Goal: Task Accomplishment & Management: Complete application form

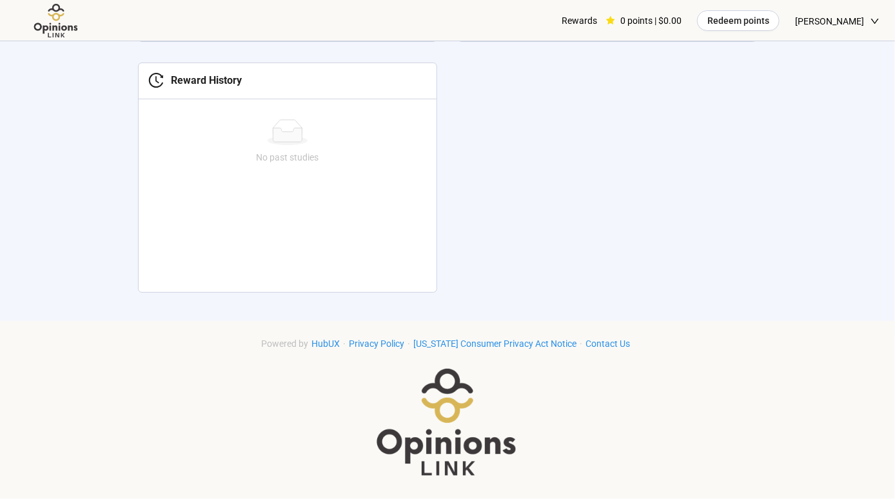
scroll to position [177, 0]
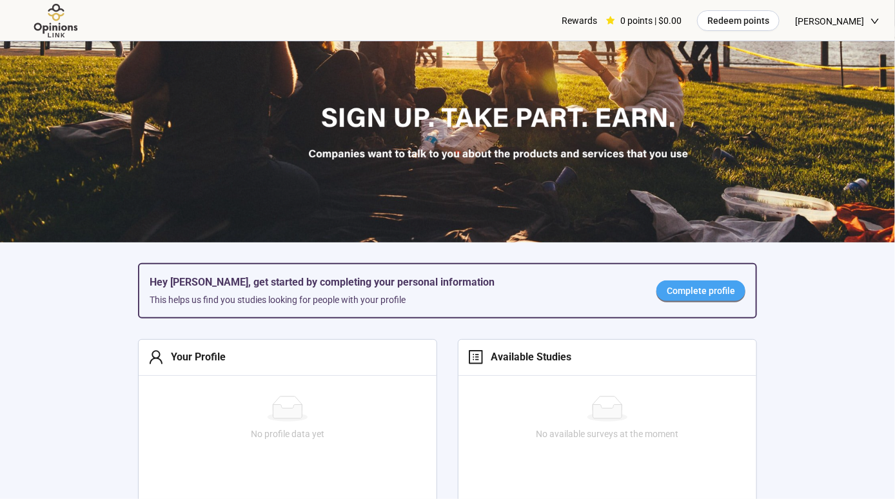
click at [706, 288] on span "Complete profile" at bounding box center [701, 291] width 68 height 14
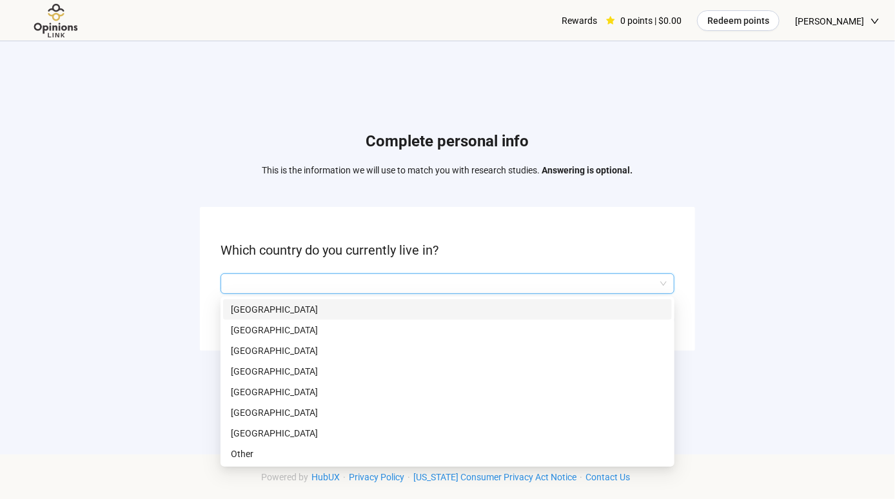
click at [503, 281] on input "search" at bounding box center [447, 283] width 439 height 19
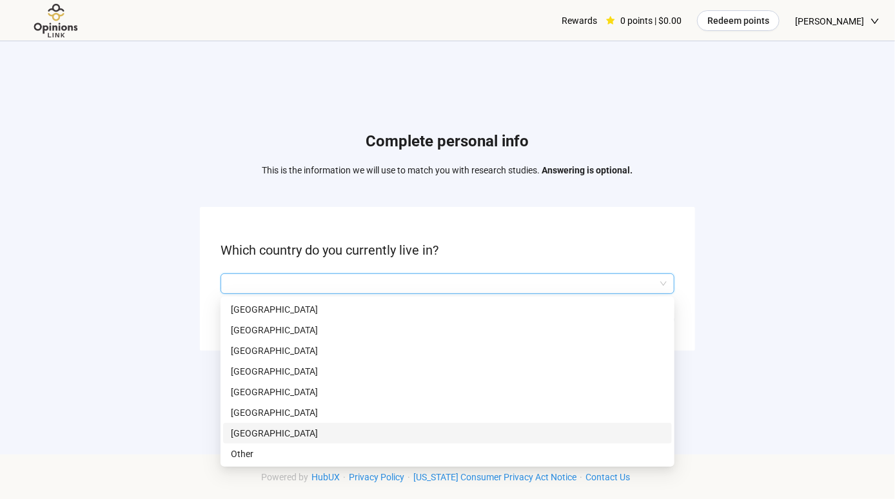
click at [277, 428] on p "[GEOGRAPHIC_DATA]" at bounding box center [447, 433] width 433 height 14
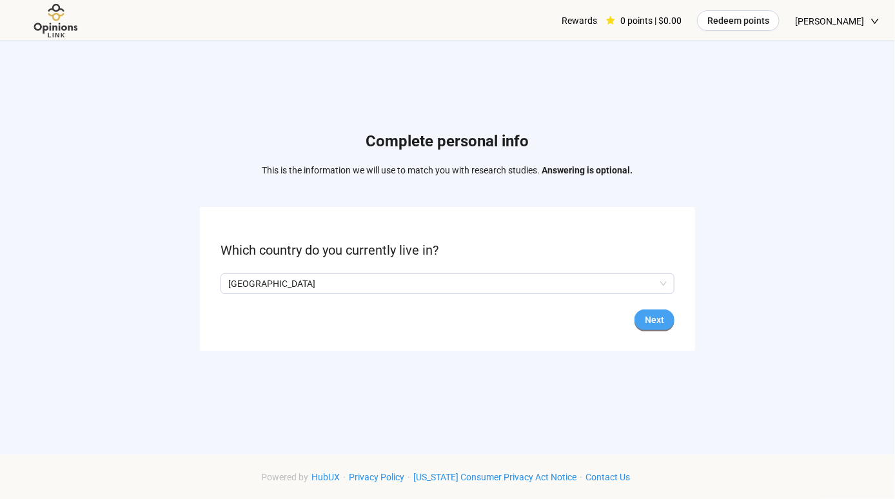
click at [669, 326] on button "Next" at bounding box center [655, 320] width 40 height 21
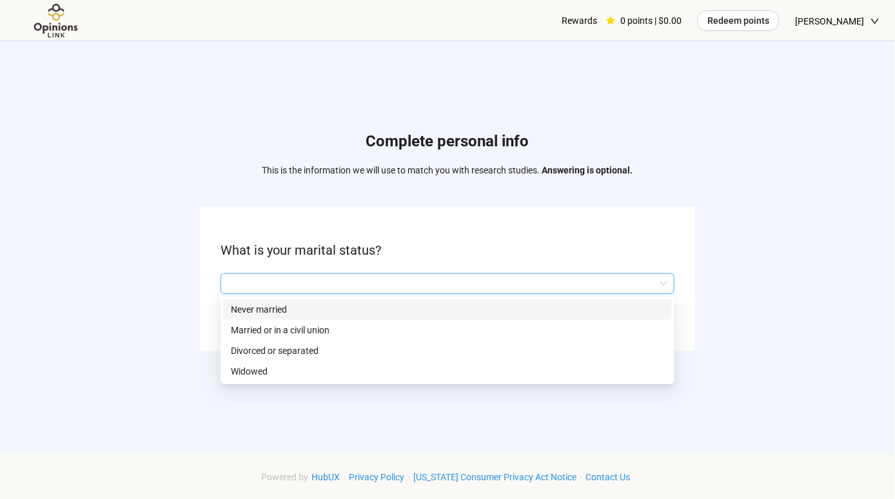
click at [288, 288] on input "search" at bounding box center [447, 283] width 439 height 19
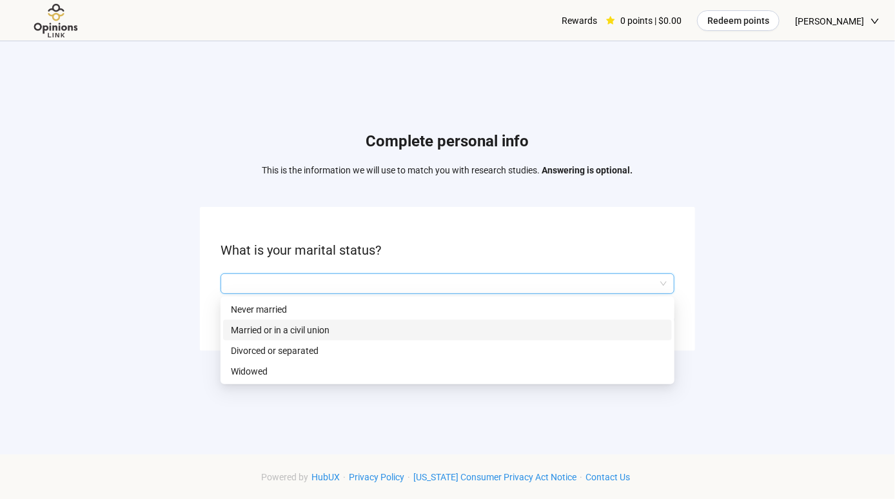
drag, startPoint x: 263, startPoint y: 330, endPoint x: 301, endPoint y: 339, distance: 39.9
click at [271, 335] on p "Married or in a civil union" at bounding box center [447, 330] width 433 height 14
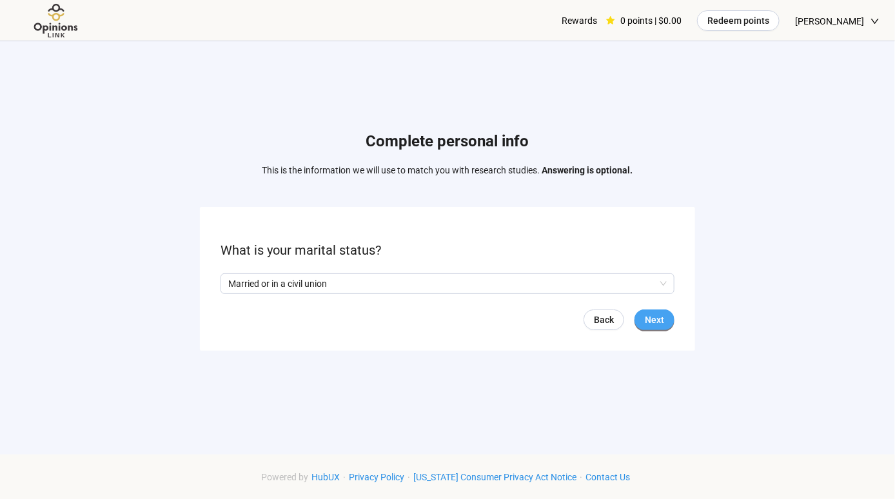
click at [652, 325] on span "Next" at bounding box center [654, 320] width 19 height 14
click at [317, 278] on input "search" at bounding box center [447, 283] width 439 height 19
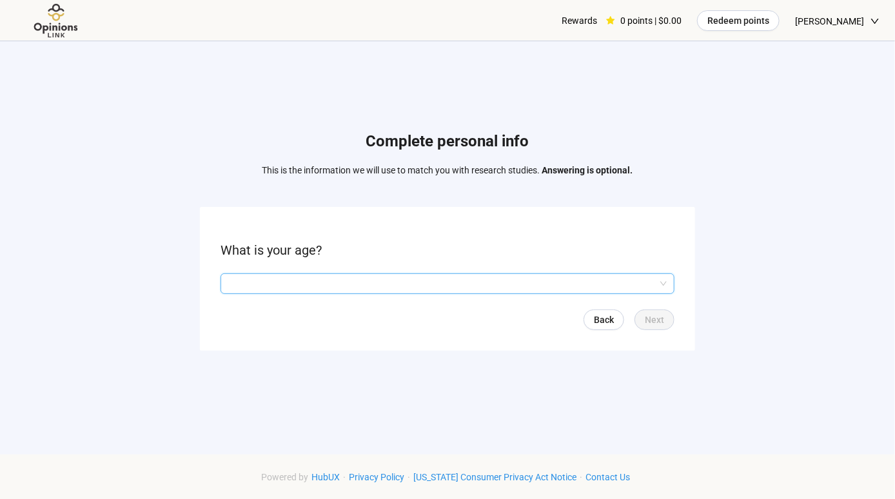
click at [564, 289] on input "search" at bounding box center [447, 283] width 439 height 19
click at [566, 290] on input "search" at bounding box center [447, 283] width 439 height 19
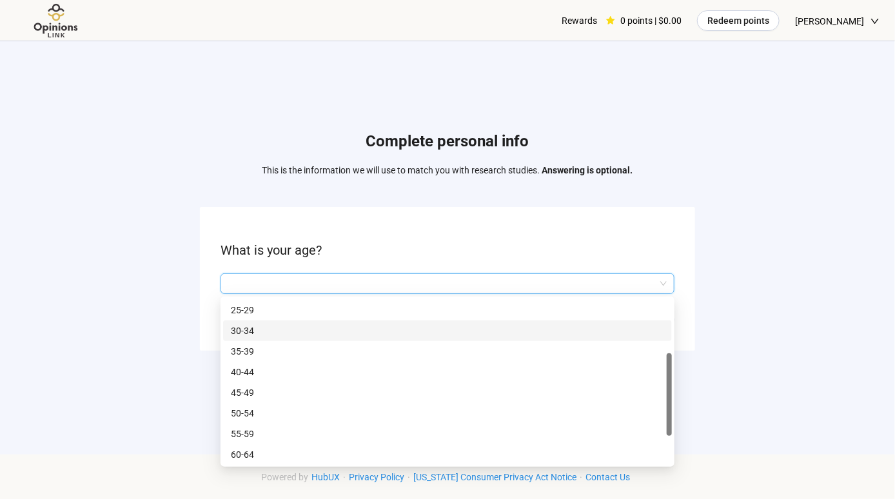
scroll to position [43, 0]
drag, startPoint x: 669, startPoint y: 370, endPoint x: 674, endPoint y: 423, distance: 53.8
click at [674, 423] on div "Q2hhcmFjdGVyaXN0aWNBbnN3ZXJOb2RlOjhkZjc0NDE2LTNmM2MtNDRmOC1iNWQ1LWZiOTRiODNiZTg…" at bounding box center [448, 382] width 454 height 170
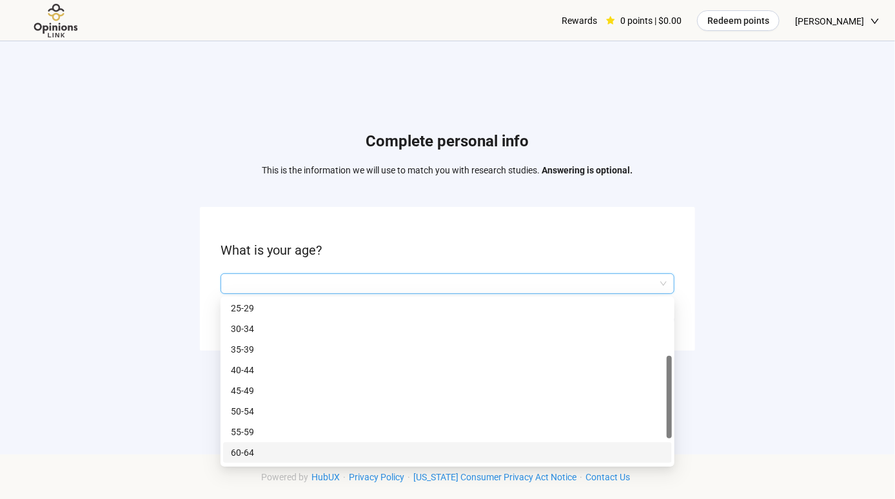
click at [265, 454] on p "60-64" at bounding box center [447, 453] width 433 height 14
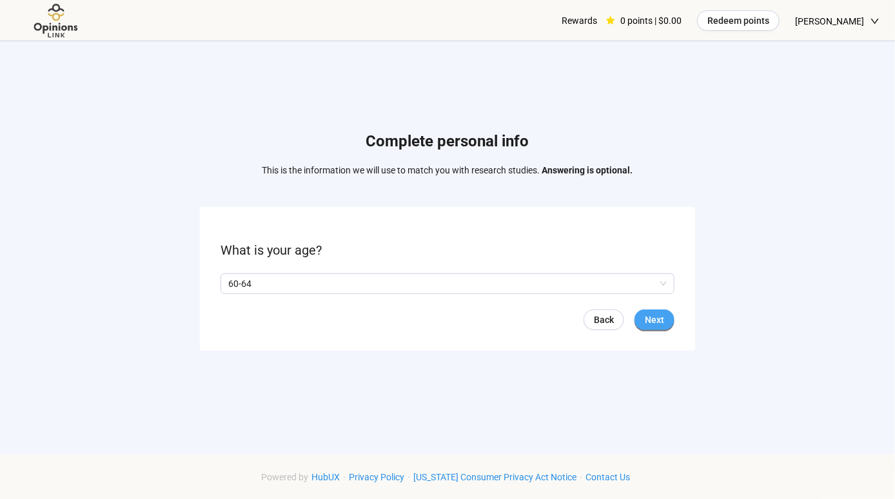
click at [664, 326] on button "Next" at bounding box center [655, 320] width 40 height 21
click at [268, 286] on p "No" at bounding box center [272, 284] width 12 height 14
click at [646, 321] on span "Next" at bounding box center [654, 320] width 19 height 14
click at [464, 288] on input "search" at bounding box center [447, 283] width 439 height 19
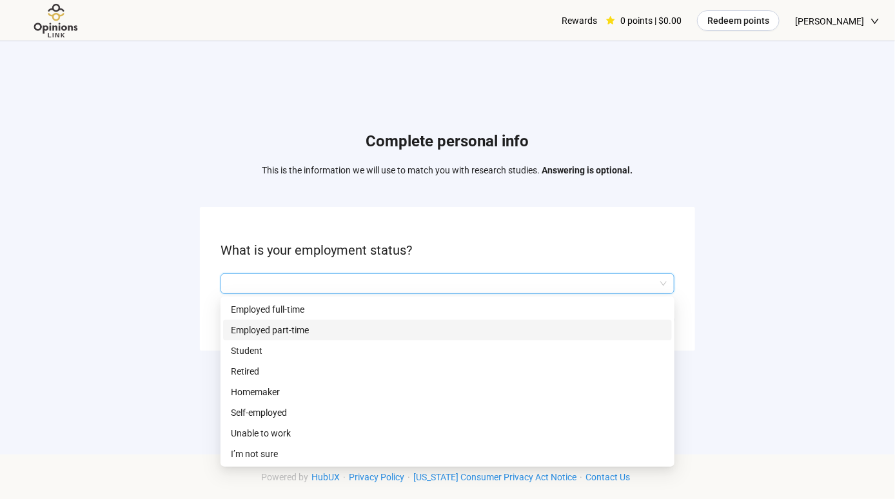
click at [309, 332] on p "Employed part-time" at bounding box center [447, 330] width 433 height 14
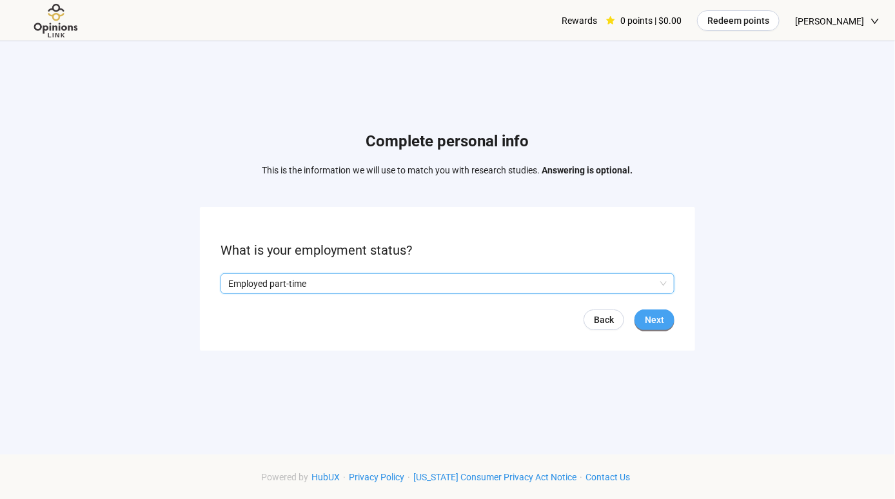
click at [650, 321] on span "Next" at bounding box center [654, 320] width 19 height 14
click at [400, 290] on input "search" at bounding box center [447, 283] width 439 height 19
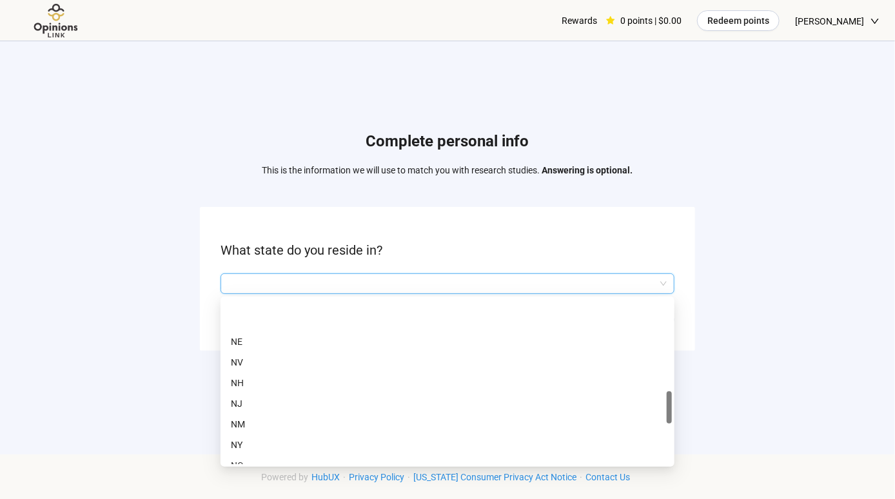
scroll to position [574, 0]
drag, startPoint x: 667, startPoint y: 362, endPoint x: 662, endPoint y: 419, distance: 57.6
click at [661, 420] on div "NE NV NH [GEOGRAPHIC_DATA] [GEOGRAPHIC_DATA] [GEOGRAPHIC_DATA] [GEOGRAPHIC_DATA…" at bounding box center [447, 381] width 449 height 165
click at [255, 356] on p "NJ" at bounding box center [447, 355] width 433 height 14
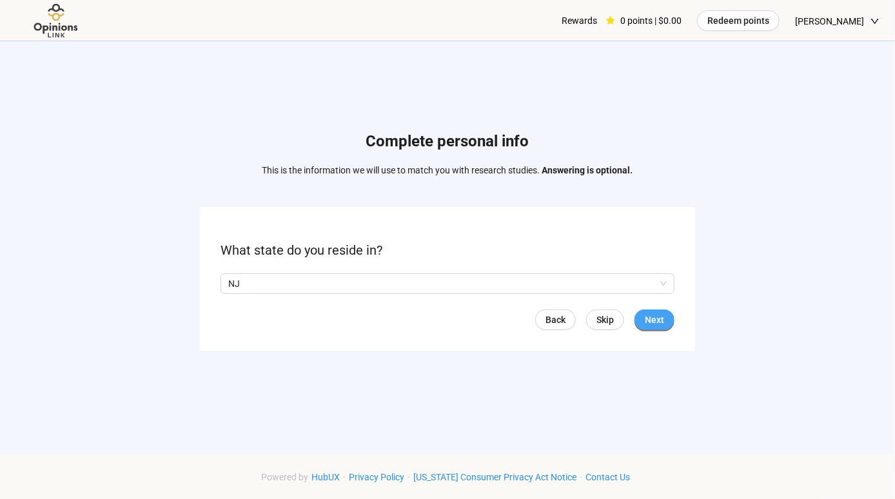
click at [655, 320] on span "Next" at bounding box center [654, 320] width 19 height 14
click at [354, 272] on form "Which of the following best describes your job function? Back Next" at bounding box center [447, 279] width 495 height 144
click at [350, 279] on input "search" at bounding box center [447, 283] width 439 height 19
drag, startPoint x: 668, startPoint y: 350, endPoint x: 667, endPoint y: 363, distance: 13.0
click at [667, 363] on div "Complete personal info This is the information we will use to match you with re…" at bounding box center [447, 244] width 895 height 406
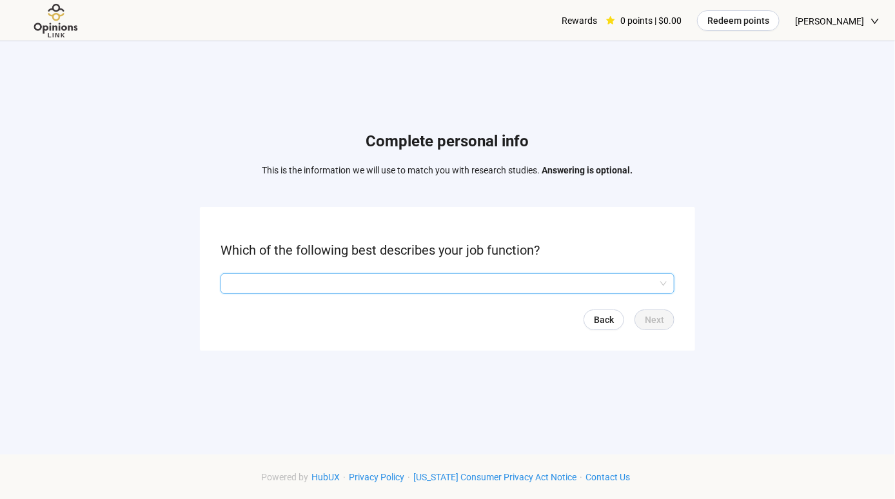
click at [459, 283] on input "search" at bounding box center [447, 283] width 439 height 19
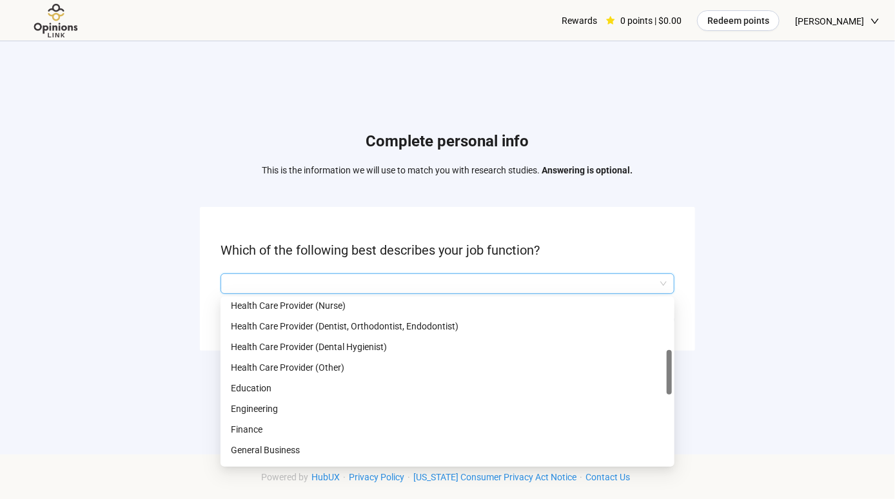
scroll to position [240, 0]
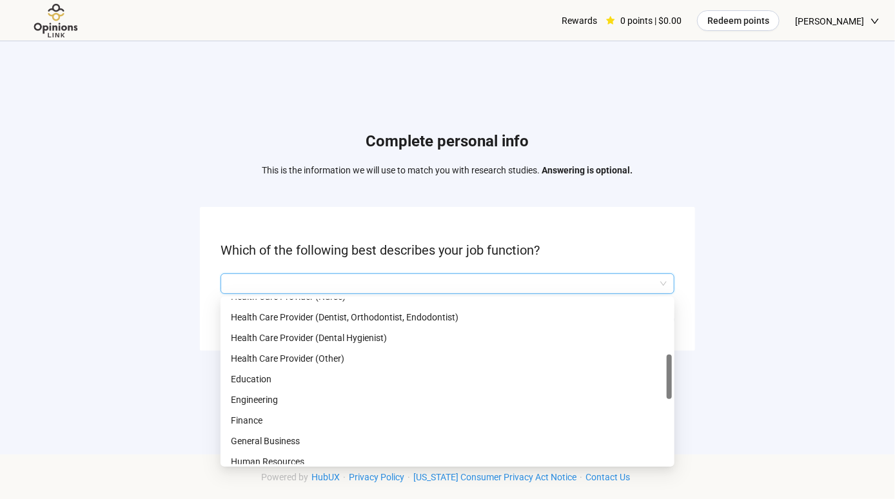
drag, startPoint x: 671, startPoint y: 317, endPoint x: 653, endPoint y: 373, distance: 58.1
click at [653, 373] on div "Health Care Provider (Nurse) Health Care Provider (Dentist, Orthodontist, Endod…" at bounding box center [447, 381] width 449 height 165
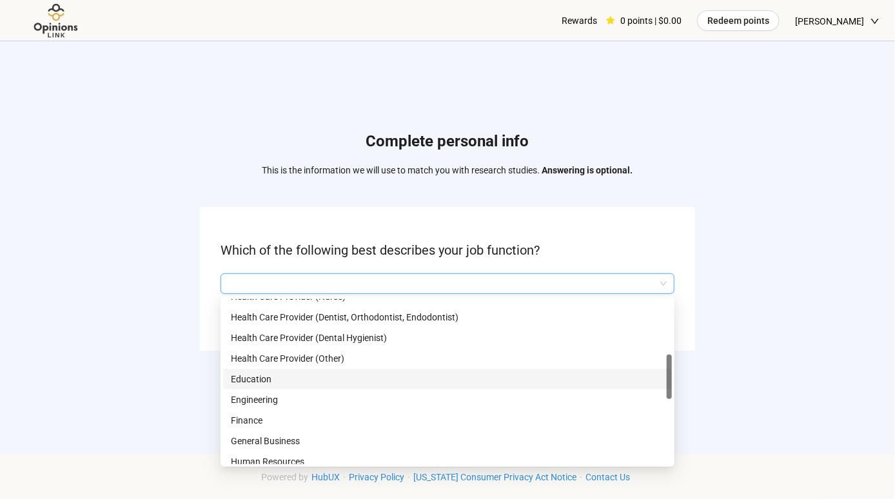
click at [409, 382] on p "Education" at bounding box center [447, 379] width 433 height 14
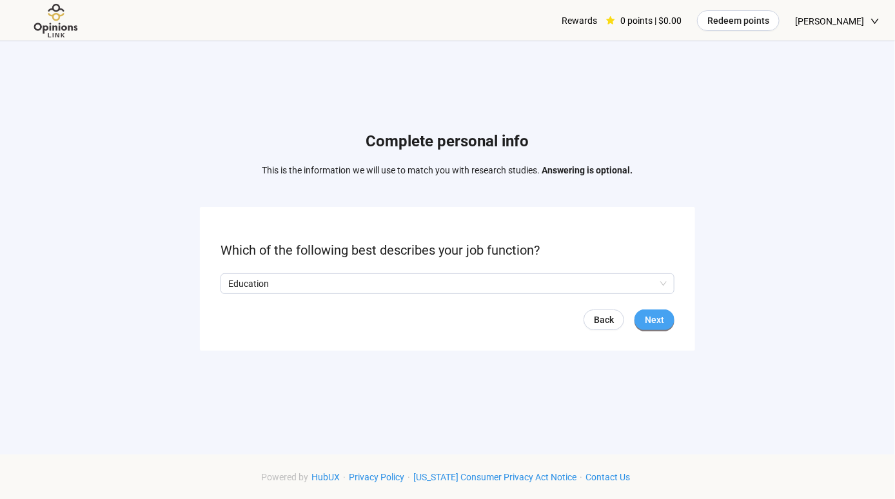
click at [659, 323] on span "Next" at bounding box center [654, 320] width 19 height 14
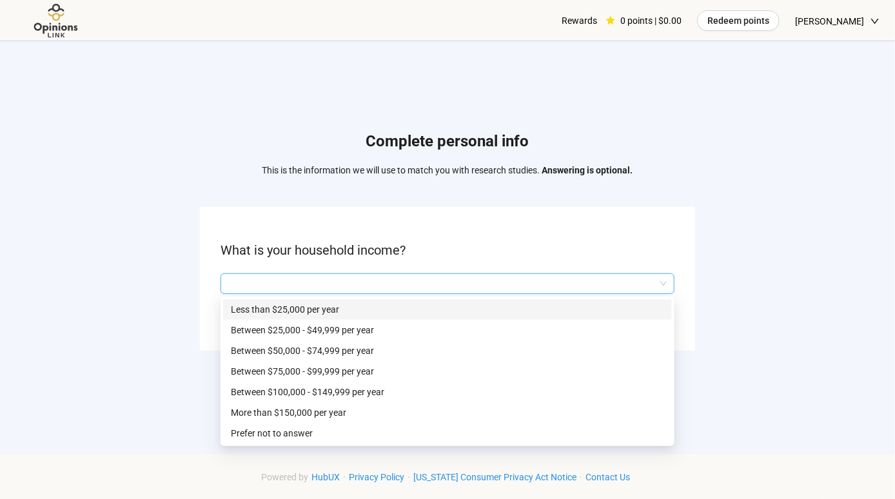
click at [292, 284] on input "search" at bounding box center [447, 283] width 439 height 19
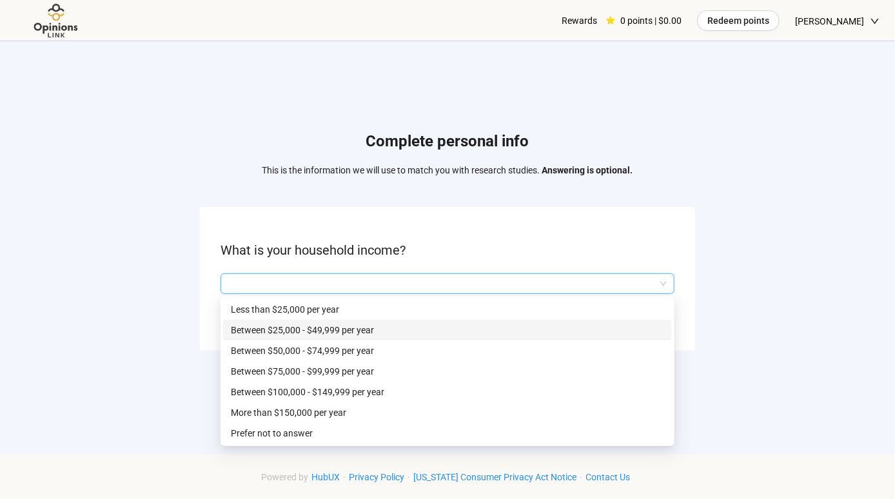
click at [295, 329] on p "Between $25,000 - $49,999 per year" at bounding box center [447, 330] width 433 height 14
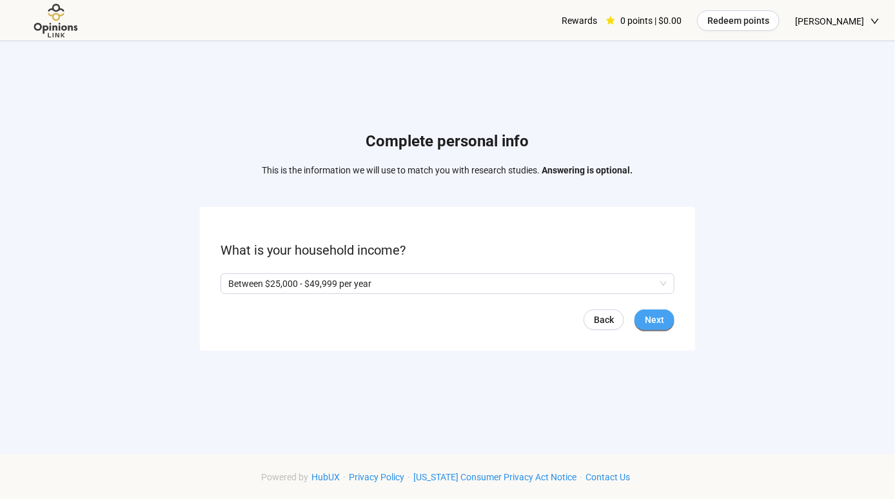
click at [652, 322] on span "Next" at bounding box center [654, 320] width 19 height 14
click at [240, 286] on p "Yes" at bounding box center [240, 284] width 14 height 14
click at [653, 321] on span "Next" at bounding box center [654, 320] width 19 height 14
click at [451, 277] on input "search" at bounding box center [447, 283] width 439 height 19
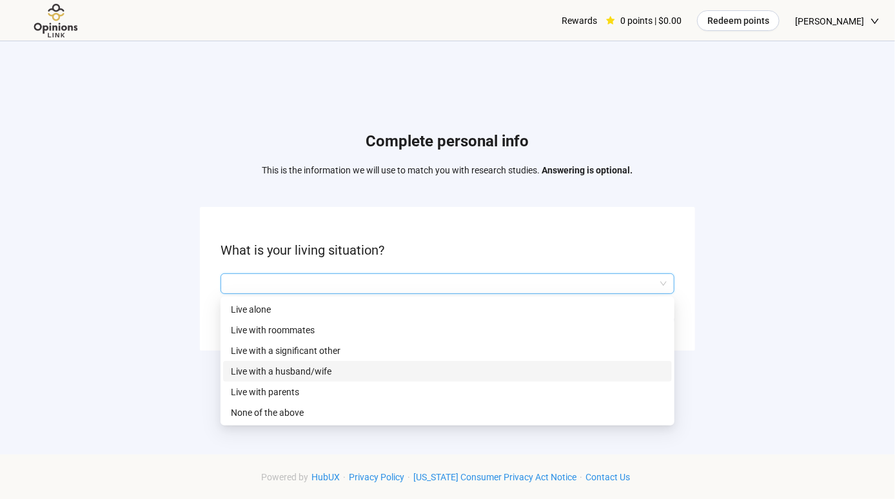
click at [299, 370] on p "Live with a husband/wife" at bounding box center [447, 371] width 433 height 14
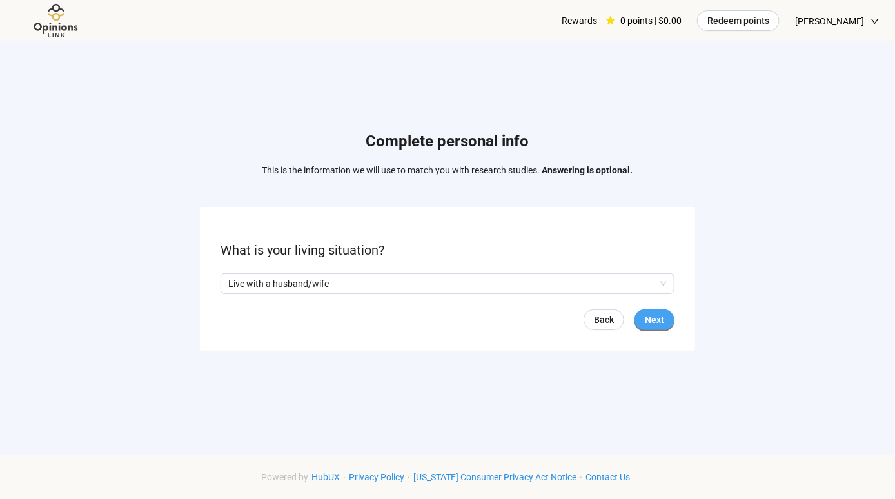
click at [658, 321] on span "Next" at bounding box center [654, 320] width 19 height 14
click at [464, 281] on input "search" at bounding box center [447, 283] width 439 height 19
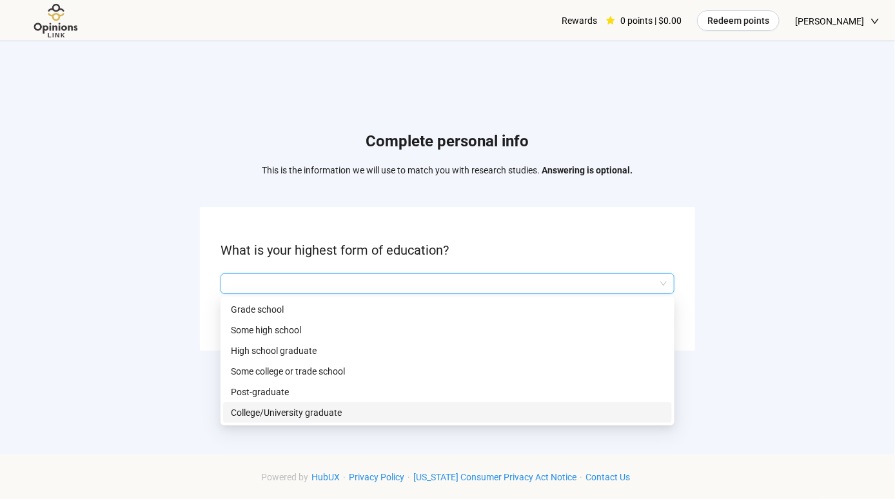
click at [301, 413] on p "College/University graduate" at bounding box center [447, 413] width 433 height 14
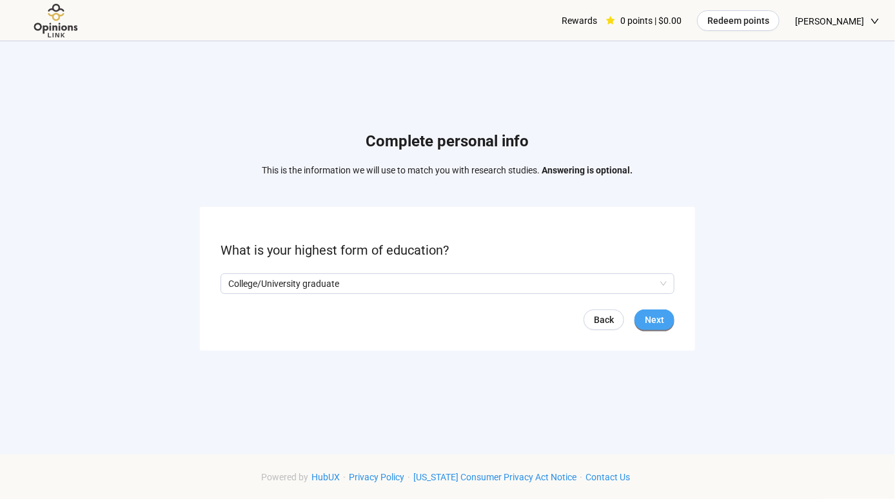
click at [667, 321] on button "Next" at bounding box center [655, 320] width 40 height 21
click at [328, 293] on div at bounding box center [448, 283] width 454 height 21
click at [328, 286] on input "search" at bounding box center [447, 283] width 439 height 19
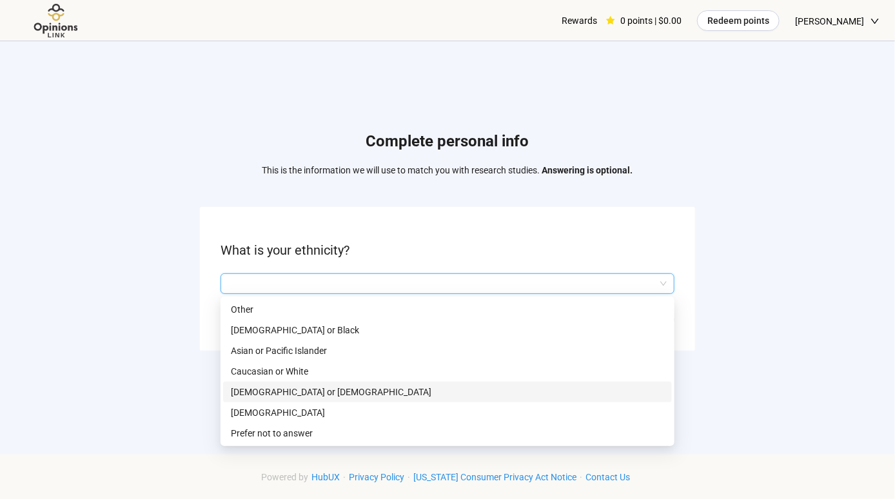
click at [293, 392] on p "[DEMOGRAPHIC_DATA] or [DEMOGRAPHIC_DATA]" at bounding box center [447, 392] width 433 height 14
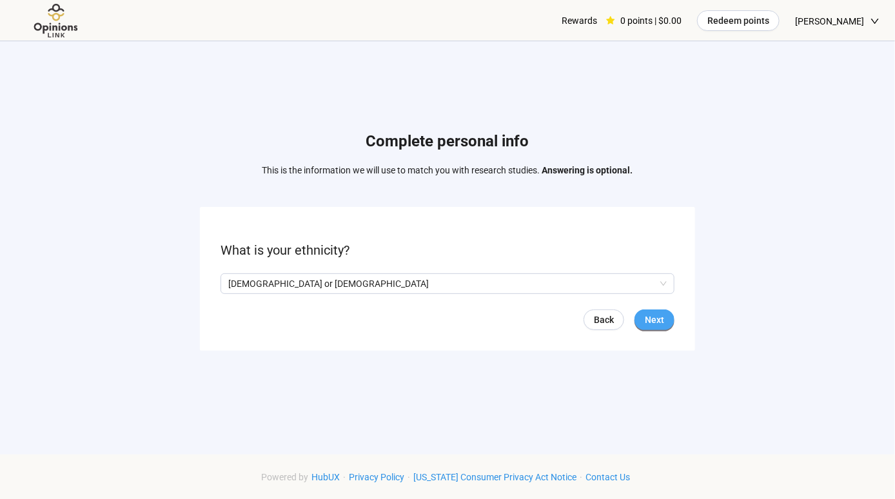
click at [659, 322] on span "Next" at bounding box center [654, 320] width 19 height 14
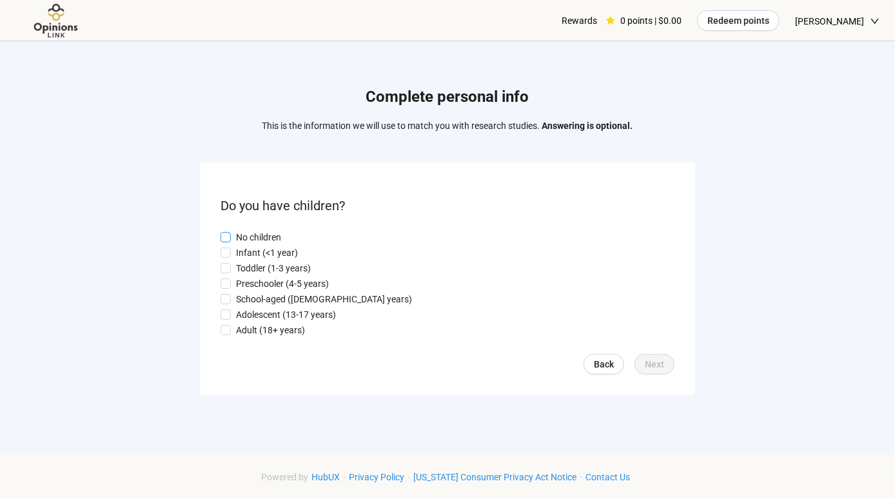
click at [260, 237] on p "No children" at bounding box center [258, 237] width 45 height 14
click at [666, 374] on button "Next" at bounding box center [655, 364] width 40 height 21
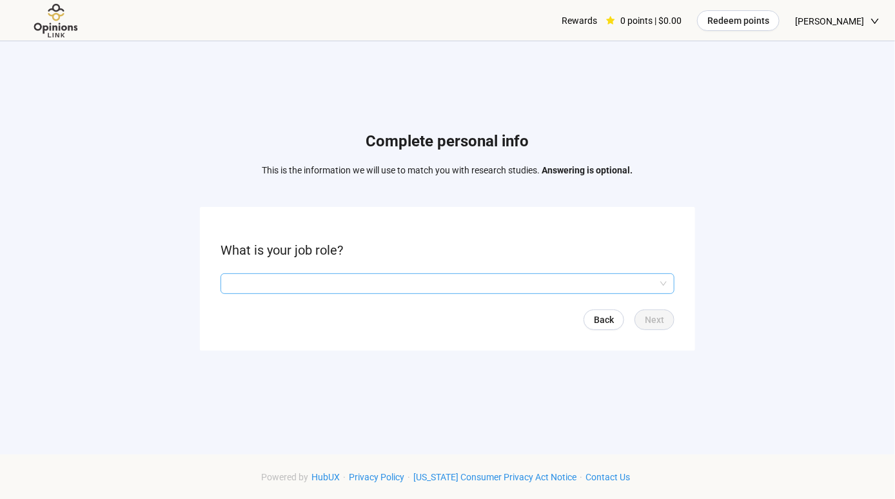
click at [307, 291] on input "search" at bounding box center [447, 283] width 439 height 19
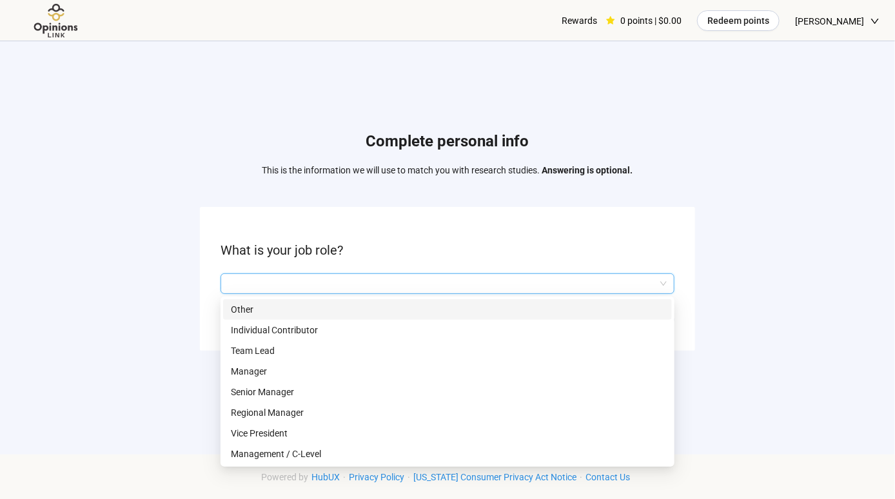
click at [622, 277] on input "search" at bounding box center [447, 283] width 439 height 19
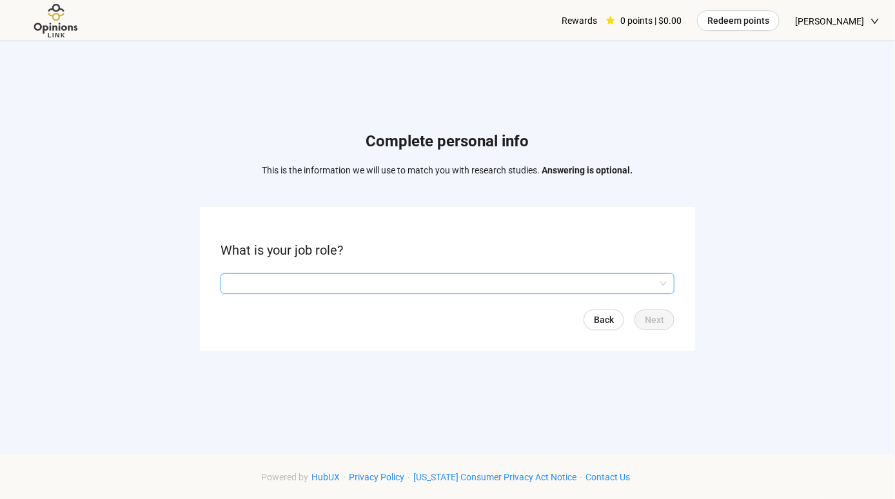
click at [624, 275] on input "search" at bounding box center [447, 283] width 439 height 19
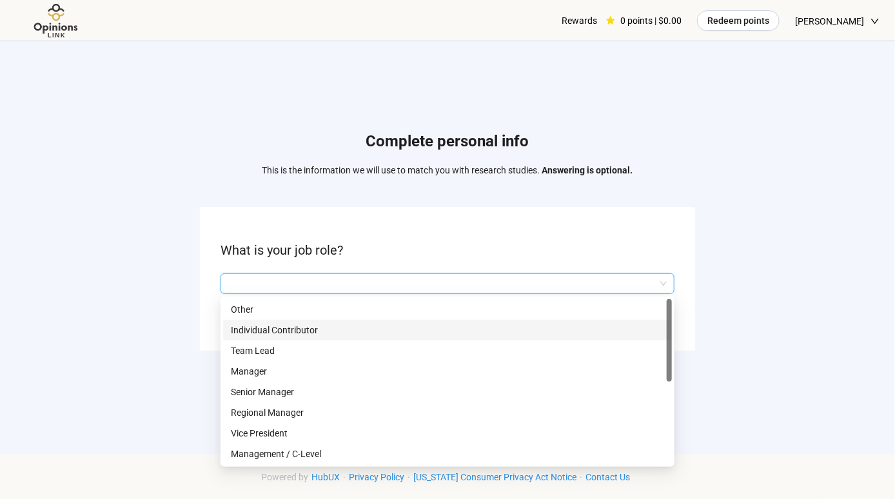
drag, startPoint x: 671, startPoint y: 335, endPoint x: 635, endPoint y: 274, distance: 70.8
click at [635, 274] on div "Q2hhcmFjdGVyaXN0aWNBbnN3ZXJOb2RlOjI1ODRjYjI1LTE3ODMtNDUxZC04ZWFhLTkxMjU0M2EwYTJ…" at bounding box center [448, 283] width 454 height 21
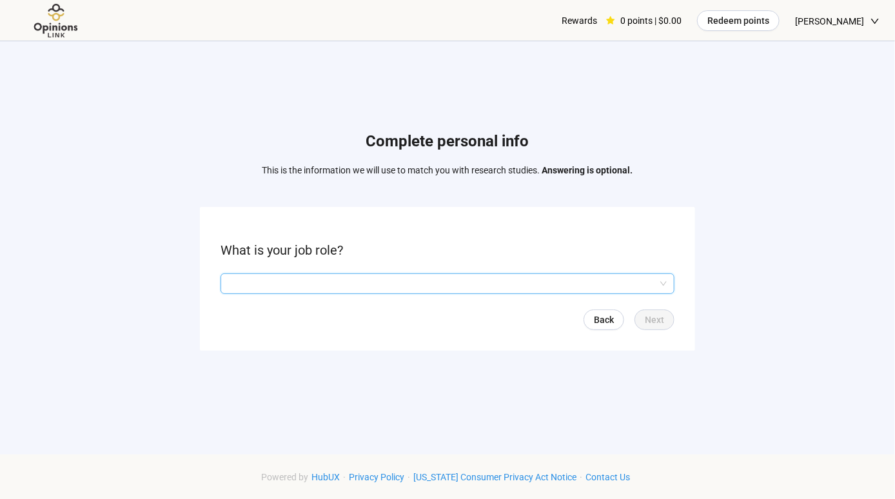
click at [286, 275] on input "search" at bounding box center [447, 283] width 439 height 19
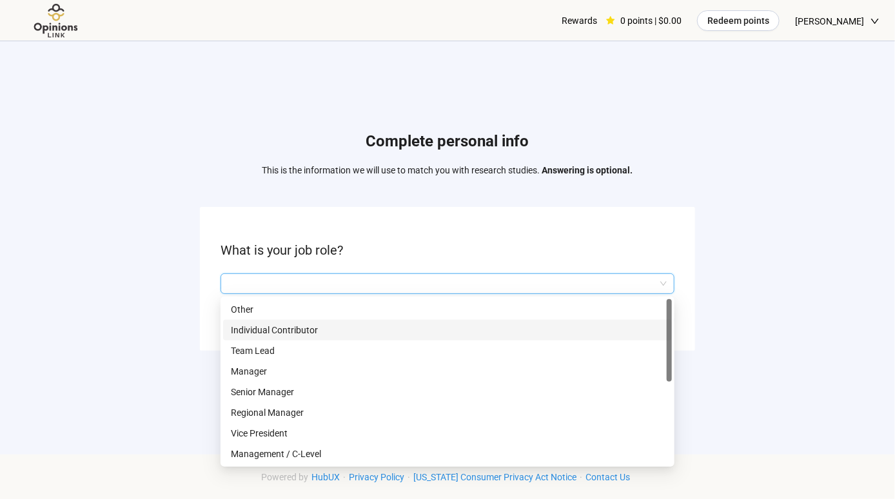
click at [286, 275] on input "search" at bounding box center [447, 283] width 439 height 19
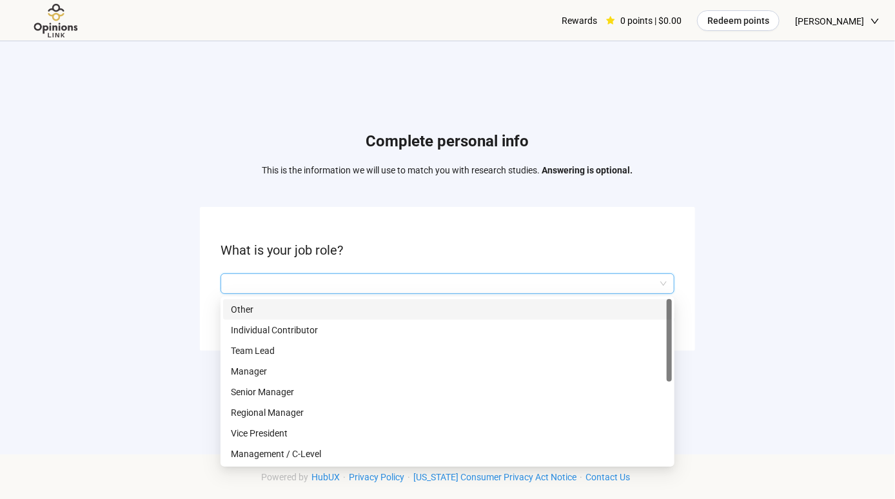
click at [237, 312] on p "Other" at bounding box center [447, 309] width 433 height 14
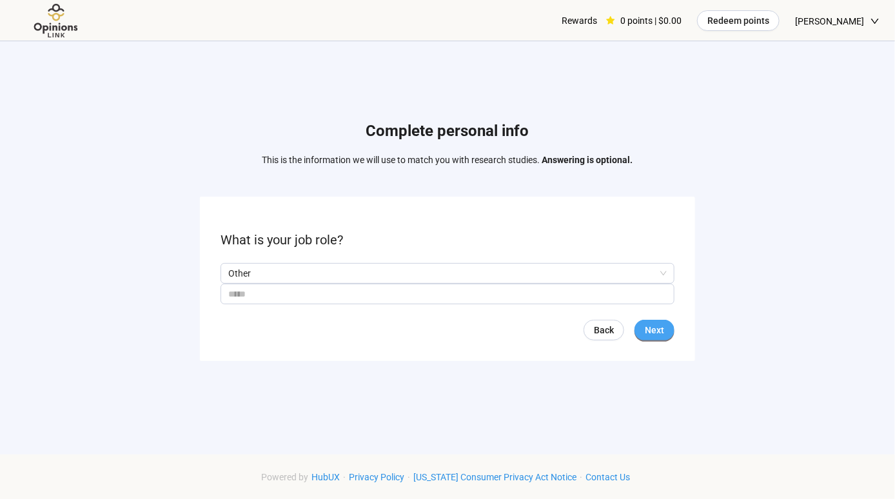
click at [648, 326] on span "Next" at bounding box center [654, 330] width 19 height 14
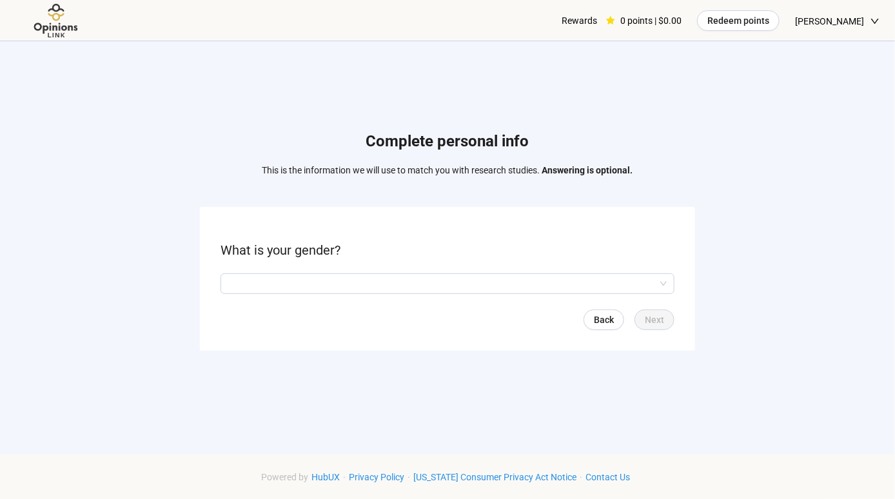
click at [322, 296] on form "What is your gender? Back Next" at bounding box center [447, 279] width 495 height 144
click at [322, 292] on input "search" at bounding box center [447, 283] width 439 height 19
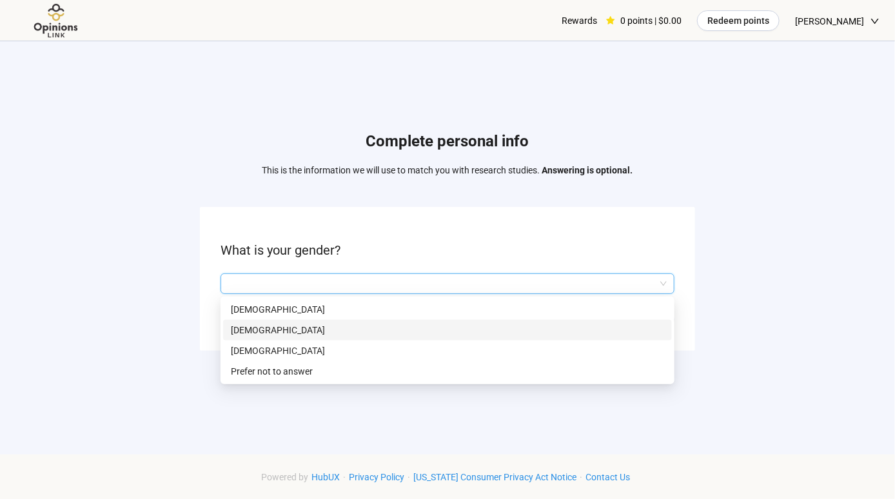
click at [272, 335] on p "[DEMOGRAPHIC_DATA]" at bounding box center [447, 330] width 433 height 14
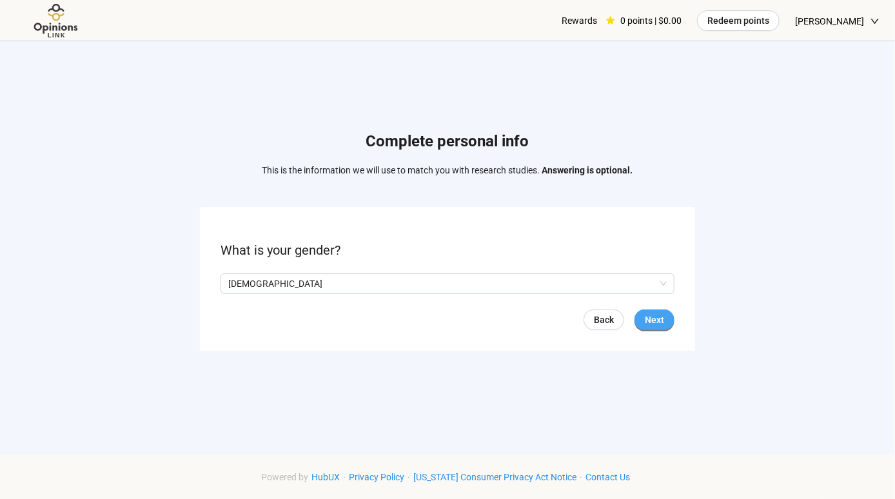
click at [655, 324] on span "Next" at bounding box center [654, 320] width 19 height 14
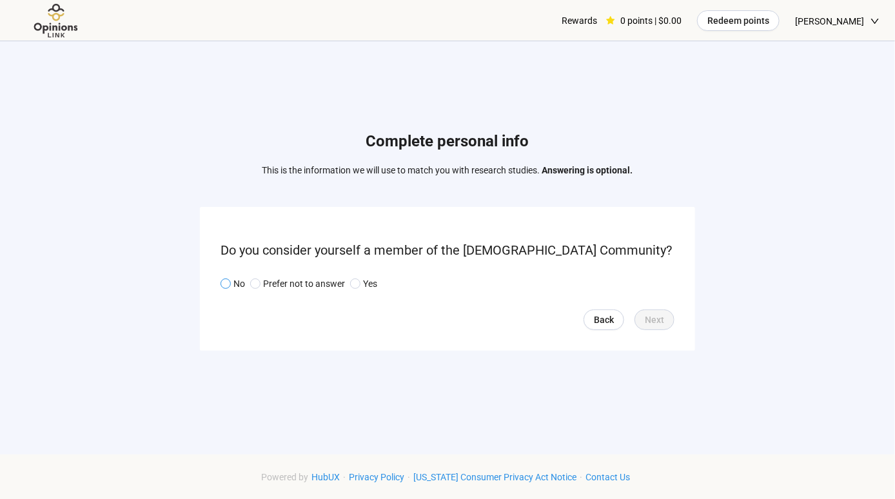
click at [241, 289] on p "No" at bounding box center [239, 284] width 12 height 14
click at [650, 328] on button "Next" at bounding box center [655, 320] width 40 height 21
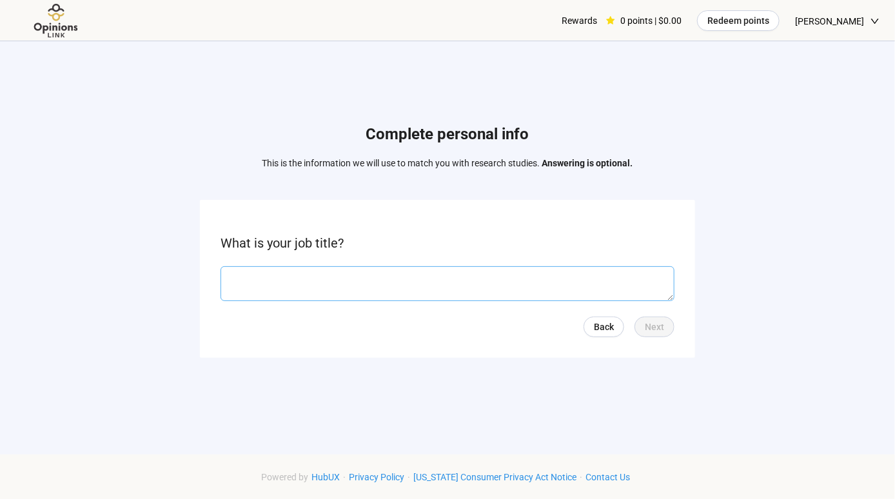
click at [451, 296] on textarea at bounding box center [448, 283] width 454 height 35
click at [493, 290] on textarea at bounding box center [448, 283] width 454 height 35
type textarea "*******"
click at [657, 329] on span "Next" at bounding box center [654, 327] width 19 height 14
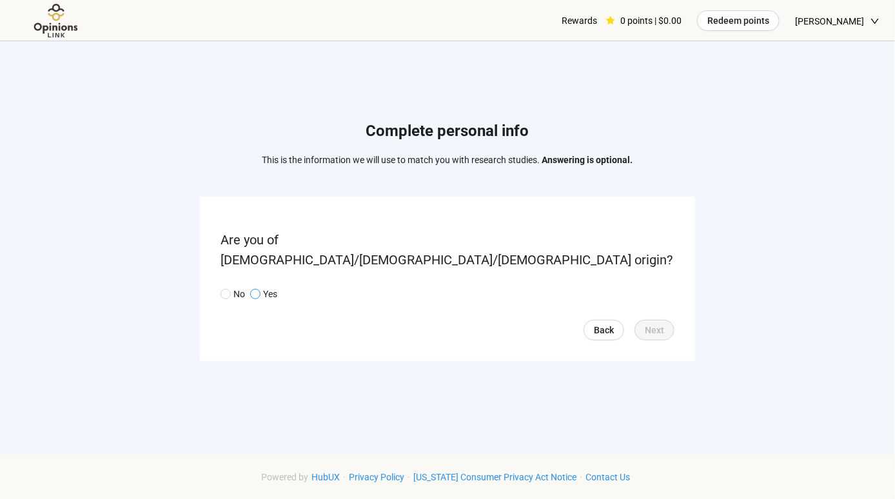
click at [263, 287] on p "Yes" at bounding box center [270, 294] width 14 height 14
click at [658, 323] on span "Next" at bounding box center [654, 330] width 19 height 14
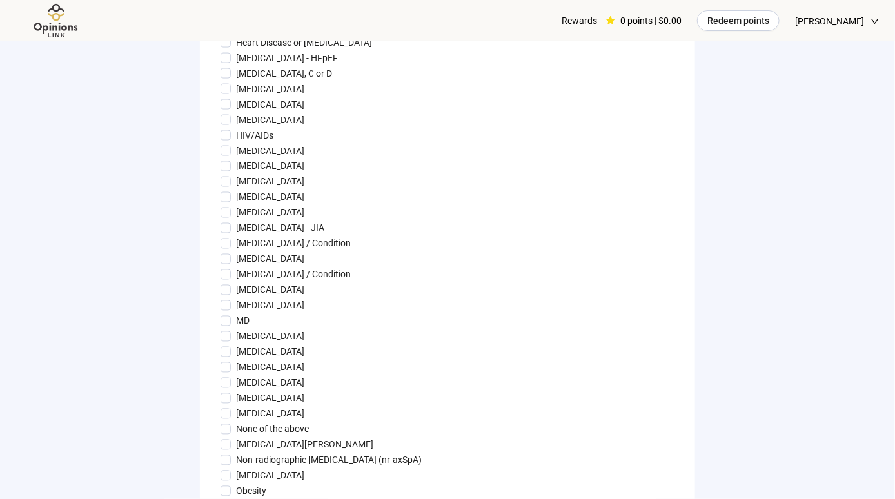
scroll to position [904, 0]
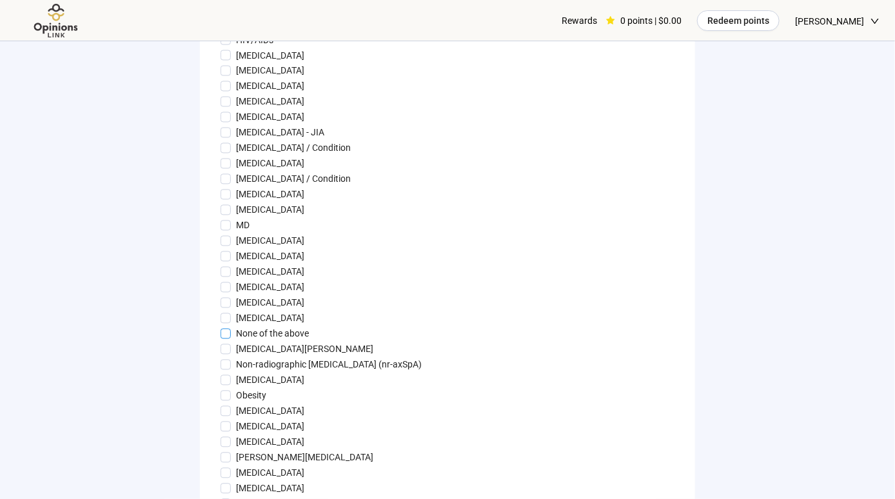
click at [311, 341] on span "None of the above" at bounding box center [272, 334] width 83 height 14
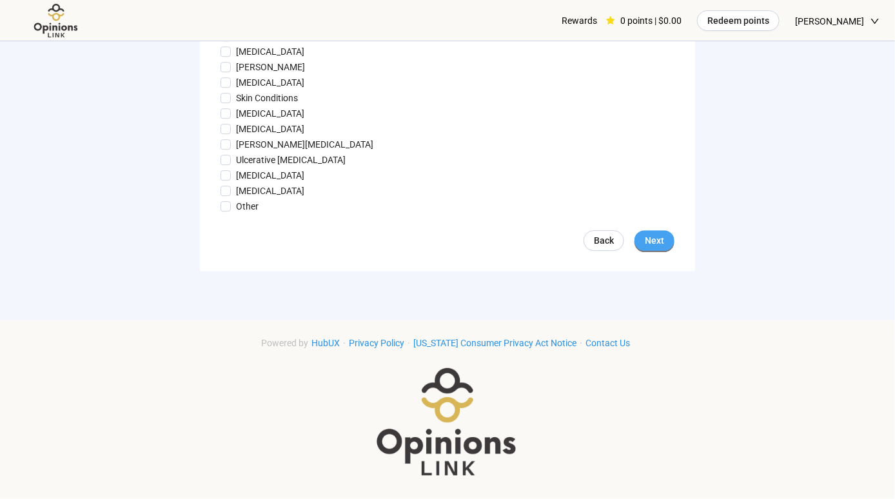
click at [666, 239] on button "Next" at bounding box center [655, 240] width 40 height 21
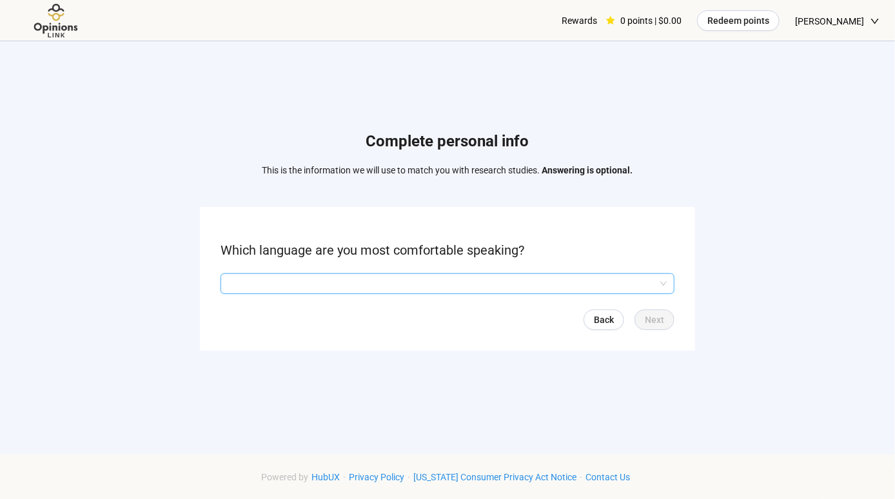
click at [392, 291] on input "search" at bounding box center [447, 283] width 439 height 19
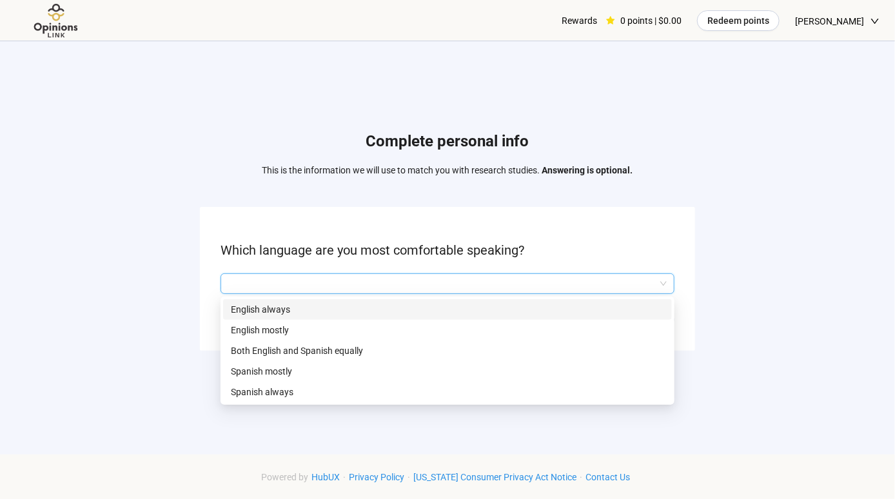
click at [284, 312] on p "English always" at bounding box center [447, 309] width 433 height 14
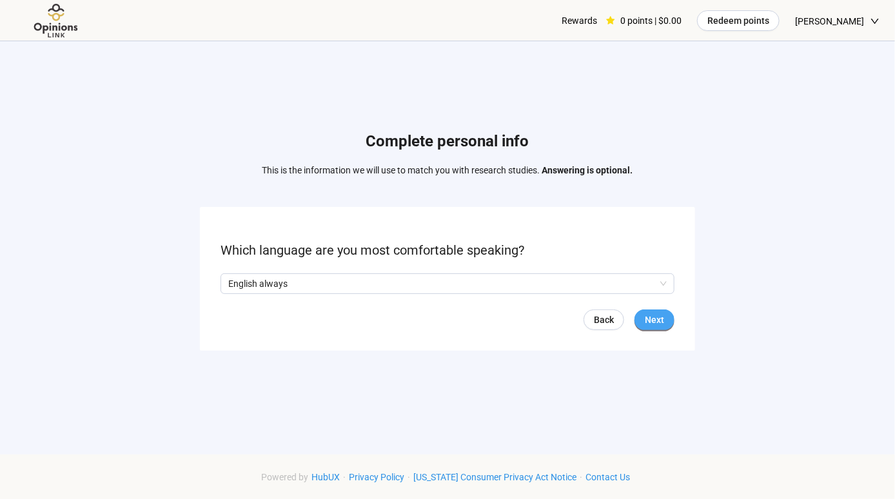
click at [648, 317] on span "Next" at bounding box center [654, 320] width 19 height 14
click at [268, 285] on p "Sí" at bounding box center [266, 284] width 7 height 14
click at [669, 321] on button "Next" at bounding box center [655, 320] width 40 height 21
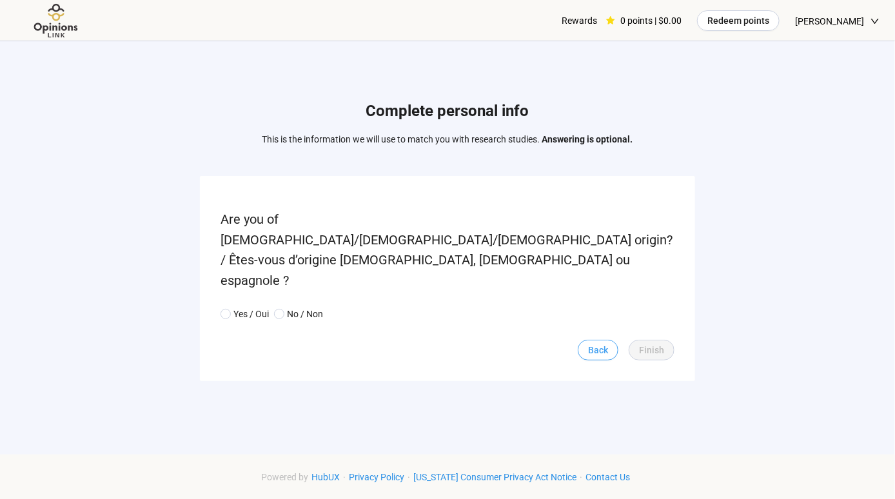
click at [602, 343] on span "Back" at bounding box center [598, 350] width 20 height 14
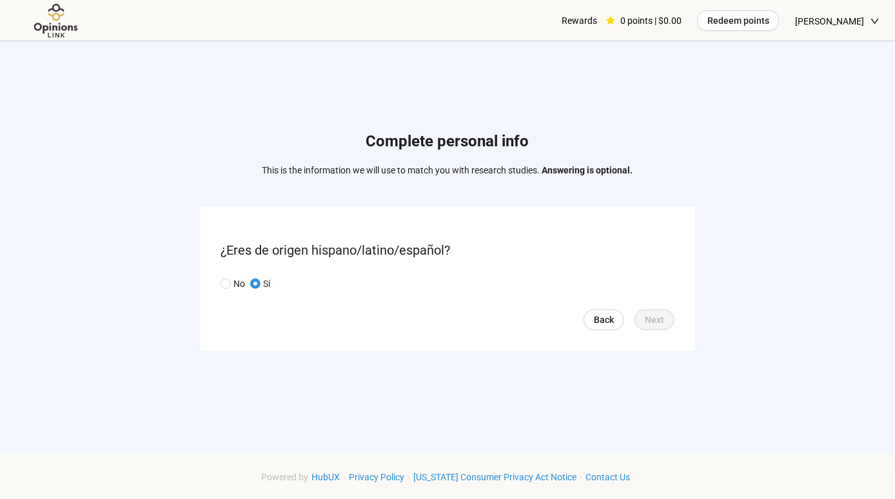
click at [602, 335] on form "¿Eres de origen hispano/latino/español? No Sí Back Next" at bounding box center [447, 279] width 495 height 144
click at [767, 26] on span "Redeem points" at bounding box center [739, 21] width 62 height 14
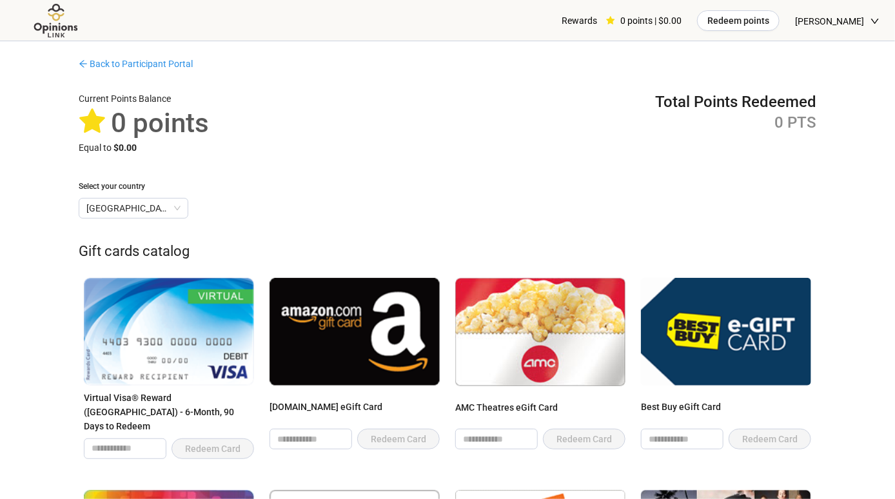
click at [57, 20] on img at bounding box center [55, 20] width 81 height 35
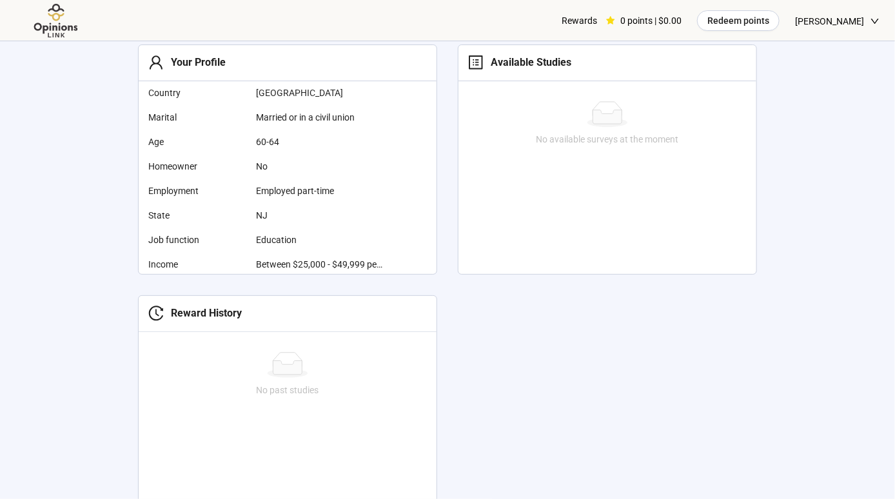
click at [672, 375] on div "Hey [PERSON_NAME], get started by completing your personal information This hel…" at bounding box center [447, 247] width 660 height 599
